Goal: Check status: Check status

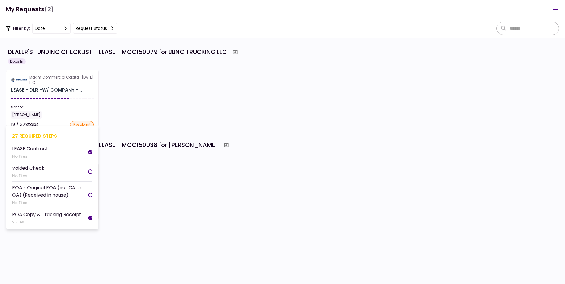
click at [48, 112] on div "[PERSON_NAME]" at bounding box center [52, 115] width 83 height 8
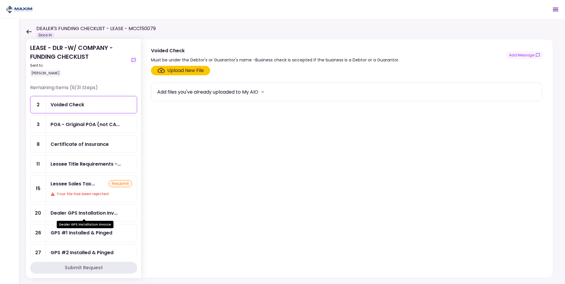
click at [89, 211] on div "Dealer GPS Installation Inv..." at bounding box center [83, 212] width 67 height 7
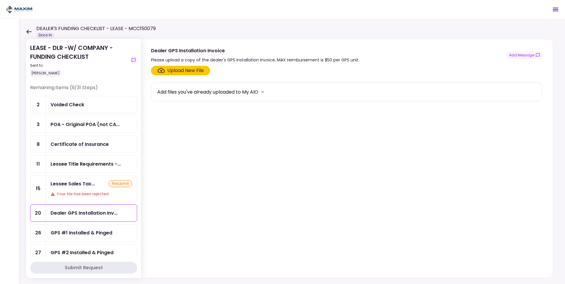
click at [77, 231] on div "GPS #1 Installed & Pinged" at bounding box center [81, 232] width 62 height 7
click at [76, 250] on div "GPS #2 Installed & Pinged" at bounding box center [81, 252] width 63 height 7
click at [76, 215] on div "Dealer GPS Installation Inv..." at bounding box center [83, 212] width 67 height 7
click at [525, 53] on button "Add Message" at bounding box center [524, 55] width 37 height 8
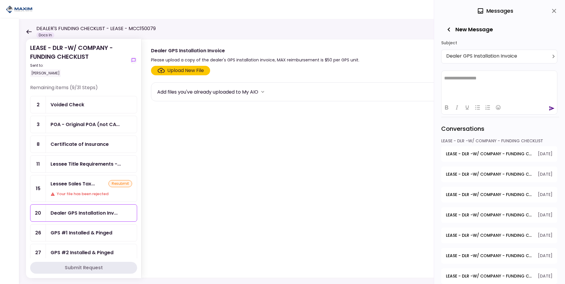
click at [501, 152] on span "LEASE - DLR -W/ COMPANY - FUNDING CHECKLIST - Title Reassignment" at bounding box center [490, 154] width 88 height 6
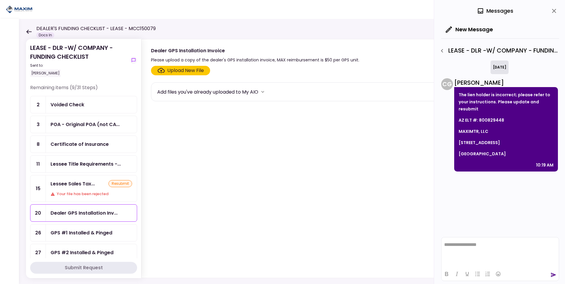
click at [445, 51] on icon "button" at bounding box center [441, 50] width 7 height 7
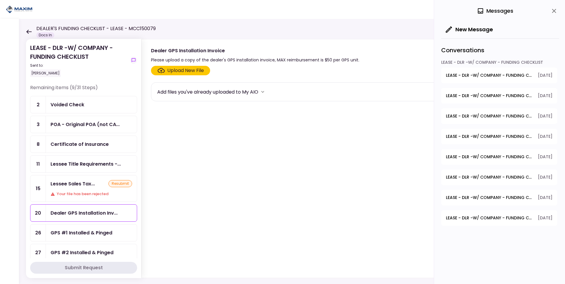
click at [470, 95] on span "LEASE - DLR -W/ COMPANY - FUNDING CHECKLIST - Title Reassignment" at bounding box center [490, 96] width 88 height 6
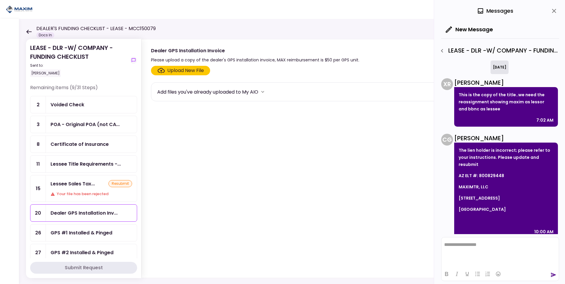
scroll to position [7, 0]
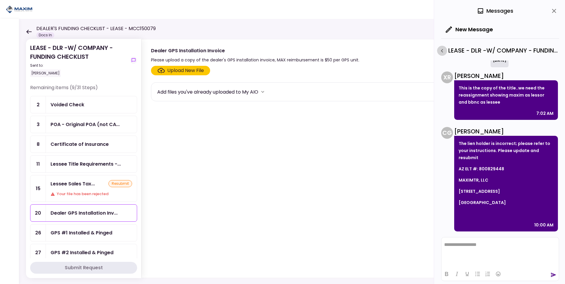
click at [439, 48] on icon "button" at bounding box center [441, 50] width 7 height 7
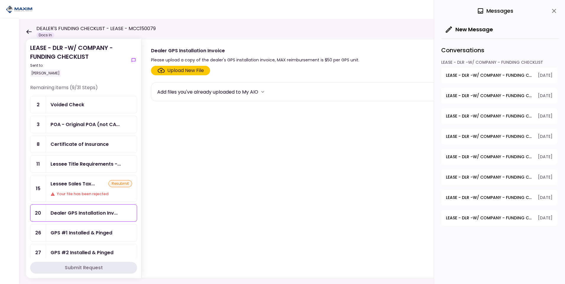
click at [485, 118] on span "LEASE - DLR -W/ COMPANY - FUNDING CHECKLIST - Lessee's Initial Payment Paid" at bounding box center [490, 116] width 88 height 6
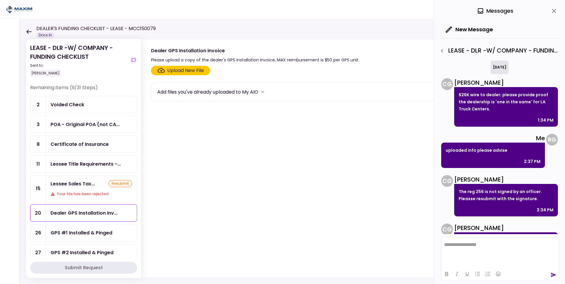
scroll to position [205, 0]
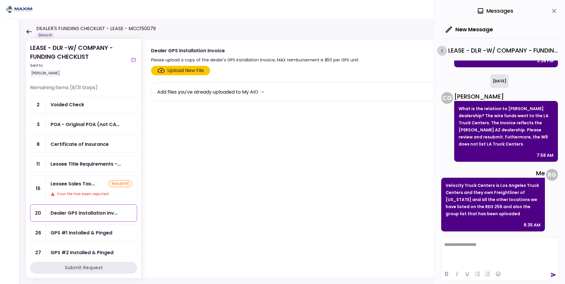
click at [443, 50] on icon "button" at bounding box center [441, 50] width 7 height 7
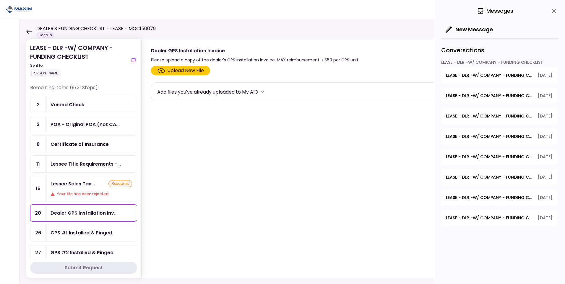
click at [504, 216] on span "LEASE - DLR -W/ COMPANY - FUNDING CHECKLIST - Lessee CDL or Driver License" at bounding box center [490, 218] width 88 height 6
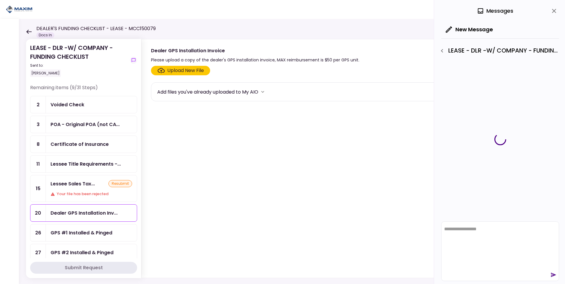
scroll to position [0, 0]
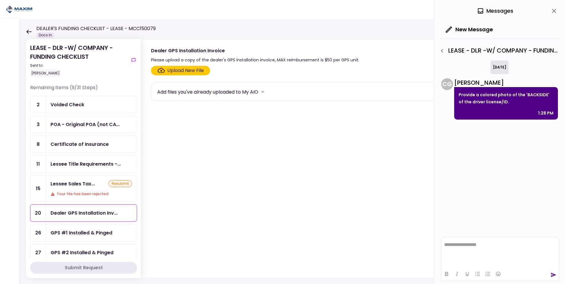
click at [441, 50] on icon "button" at bounding box center [441, 50] width 7 height 7
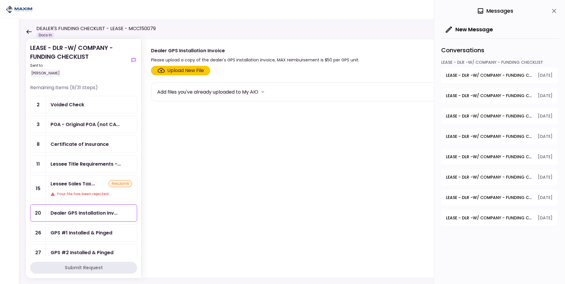
click at [500, 197] on span "LEASE - DLR -W/ COMPANY - FUNDING CHECKLIST - Proof of Company FEIN" at bounding box center [490, 198] width 88 height 6
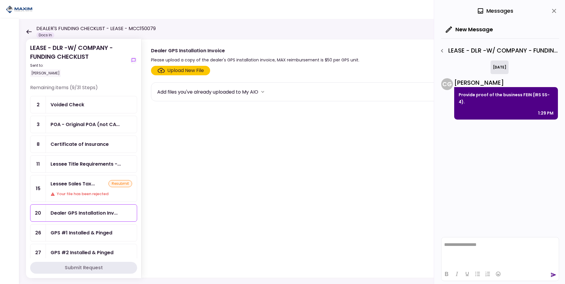
click at [443, 46] on button "button" at bounding box center [442, 51] width 10 height 10
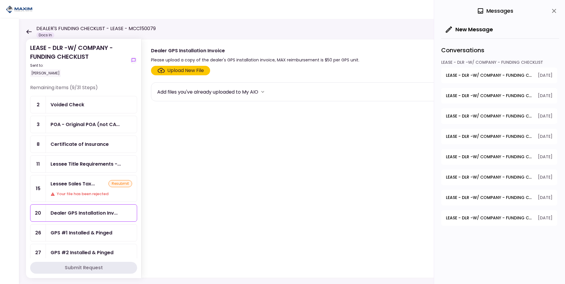
click at [501, 177] on span "LEASE - DLR -W/ COMPANY - FUNDING CHECKLIST - Dealer's Final Invoice" at bounding box center [490, 177] width 88 height 6
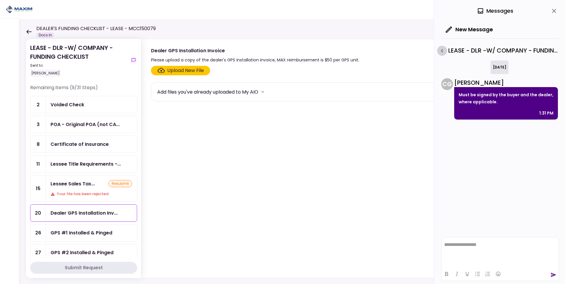
click at [442, 50] on icon "button" at bounding box center [442, 51] width 2 height 4
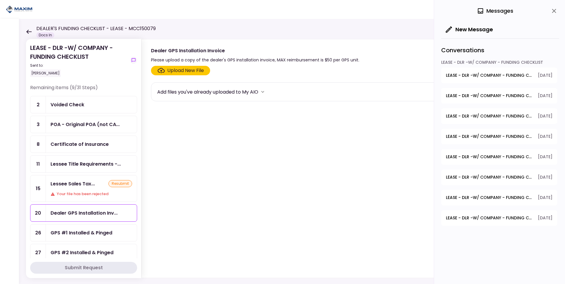
click at [494, 159] on span "LEASE - DLR -W/ COMPANY - FUNDING CHECKLIST - Lessee Sales Tax Treatment" at bounding box center [490, 157] width 88 height 6
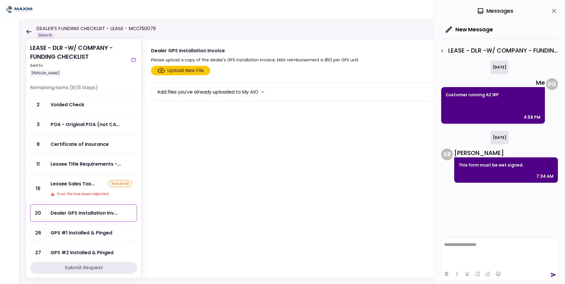
click at [441, 50] on icon "button" at bounding box center [441, 50] width 7 height 7
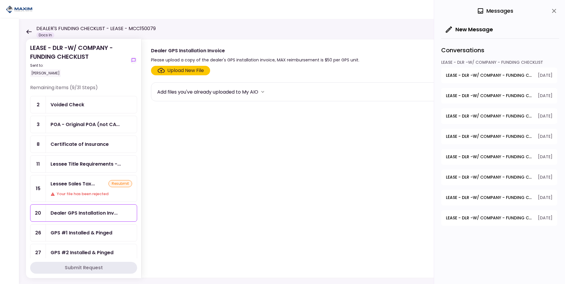
click at [481, 143] on button "LEASE - DLR -W/ COMPANY - FUNDING CHECKLIST - GPS Units Ordered [DATE]" at bounding box center [499, 137] width 116 height 16
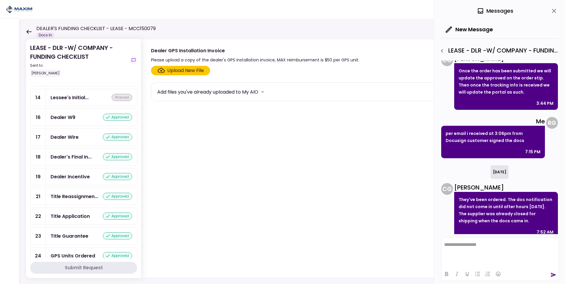
scroll to position [413, 0]
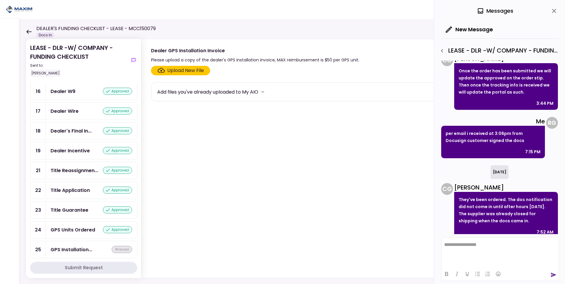
click at [80, 228] on div "GPS Units Ordered" at bounding box center [72, 229] width 45 height 7
click at [555, 11] on icon "close" at bounding box center [553, 10] width 7 height 7
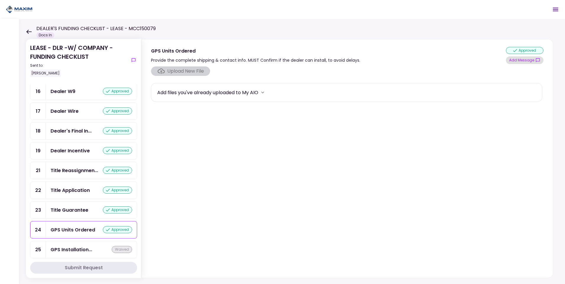
click at [532, 59] on button "Add Message" at bounding box center [524, 60] width 37 height 8
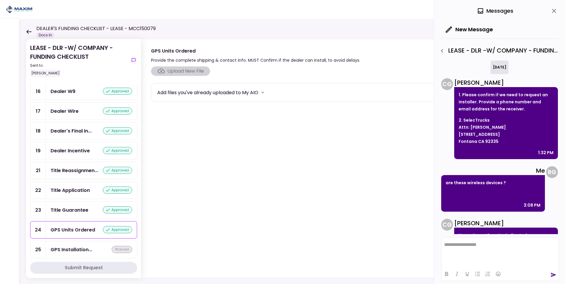
scroll to position [428, 0]
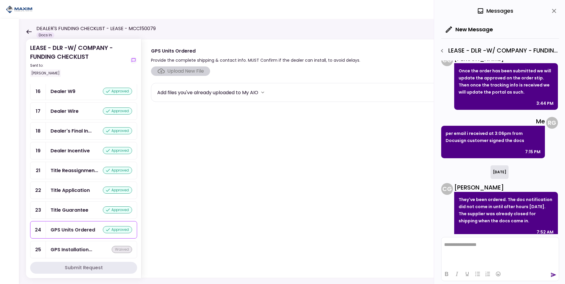
click at [30, 32] on icon at bounding box center [29, 32] width 6 height 4
